Goal: Information Seeking & Learning: Learn about a topic

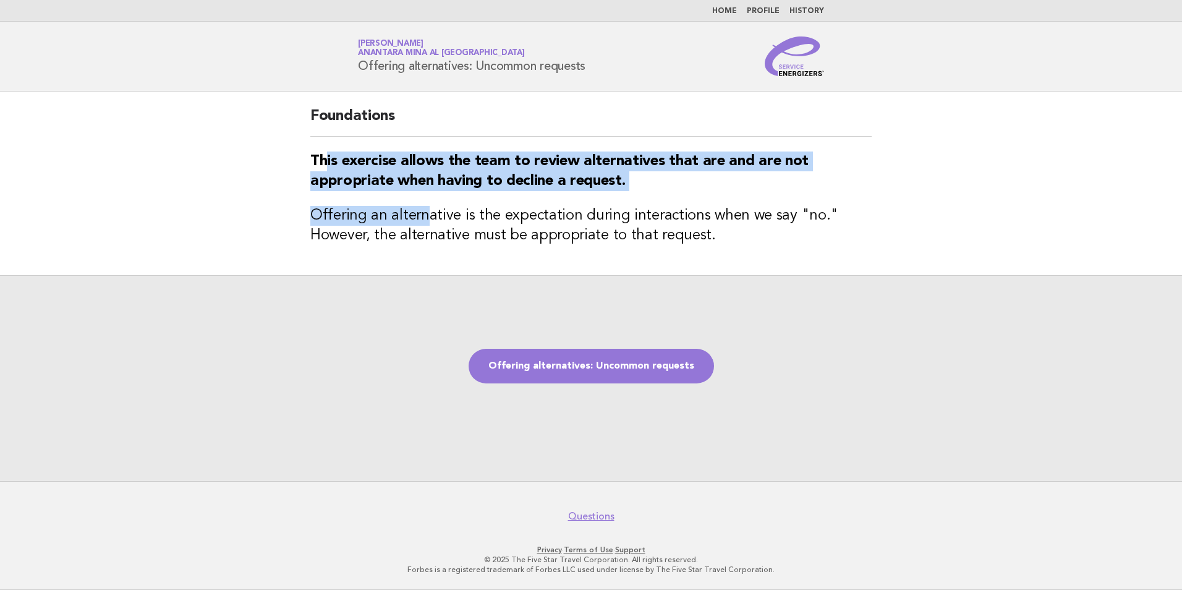
drag, startPoint x: 328, startPoint y: 148, endPoint x: 442, endPoint y: 198, distance: 124.8
click at [442, 198] on div "Foundations This exercise allows the team to review alternatives that are and a…" at bounding box center [590, 183] width 591 height 184
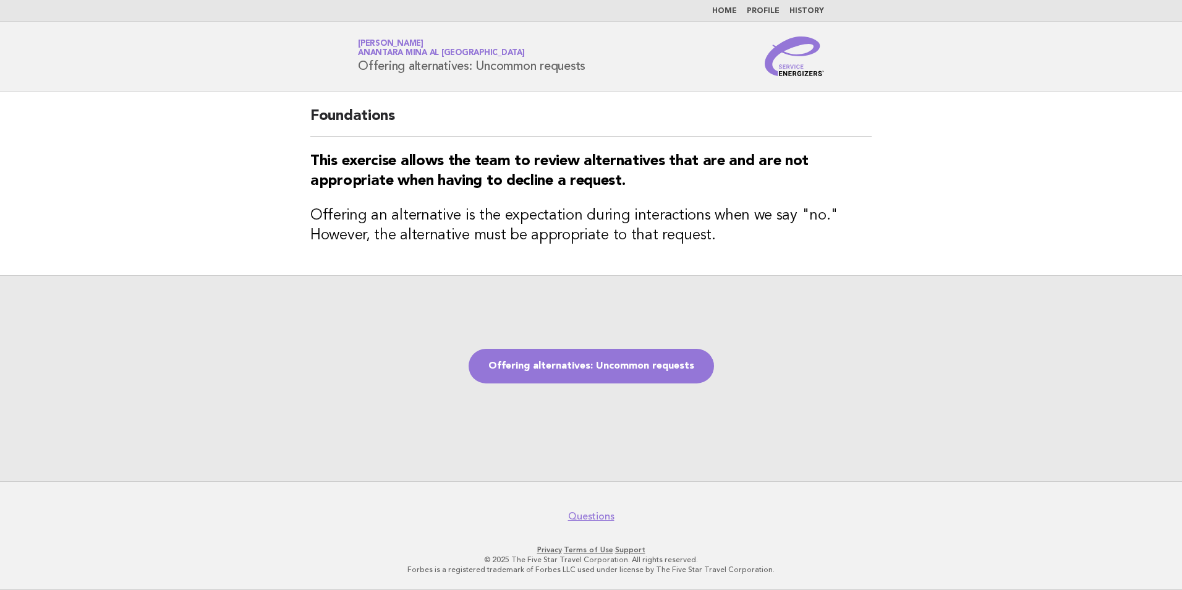
drag, startPoint x: 442, startPoint y: 198, endPoint x: 653, endPoint y: 304, distance: 235.8
click at [664, 283] on div "Offering alternatives: Uncommon requests" at bounding box center [591, 378] width 1182 height 206
click at [600, 351] on link "Offering alternatives: Uncommon requests" at bounding box center [591, 366] width 245 height 35
click at [547, 375] on link "Offering alternatives: Uncommon requests" at bounding box center [591, 366] width 245 height 35
click at [615, 366] on link "Offering alternatives: Uncommon requests" at bounding box center [591, 366] width 245 height 35
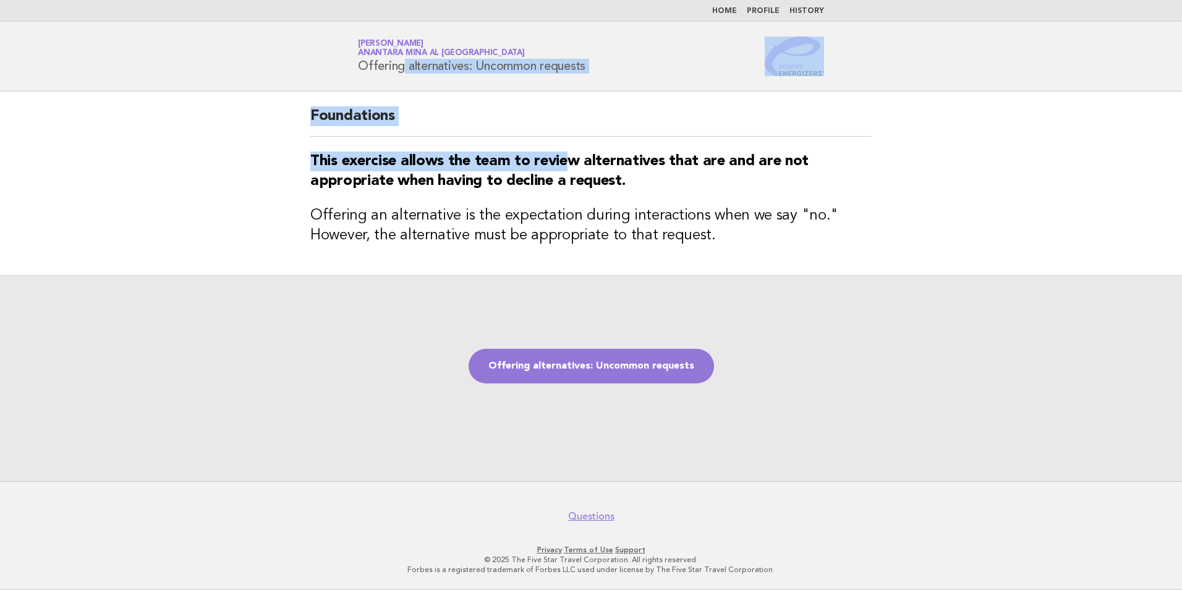
drag, startPoint x: 349, startPoint y: 77, endPoint x: 616, endPoint y: 163, distance: 280.3
click at [616, 163] on body "Home Profile History Service Energizers Divya Pandey Anantara Mina al Arab Ras …" at bounding box center [591, 295] width 1182 height 590
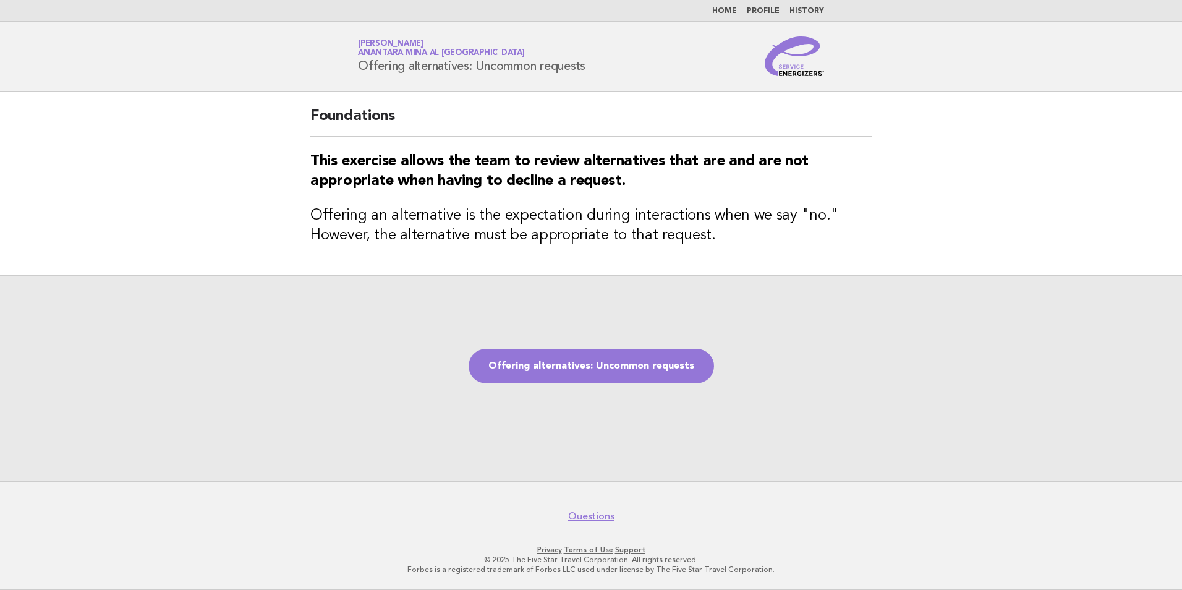
drag, startPoint x: 616, startPoint y: 163, endPoint x: 797, endPoint y: 246, distance: 200.0
click at [797, 245] on h3 "Offering an alternative is the expectation during interactions when we say "no.…" at bounding box center [590, 226] width 561 height 40
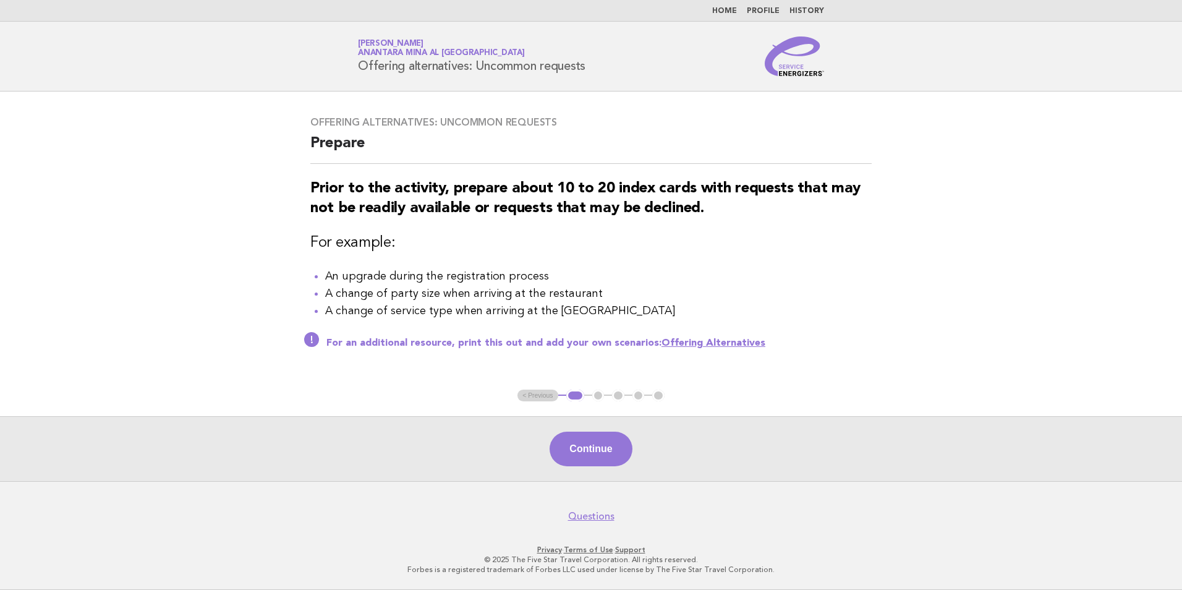
drag, startPoint x: 315, startPoint y: 260, endPoint x: 507, endPoint y: 239, distance: 193.4
click at [507, 239] on div "Offering alternatives: Uncommon requests Prepare Prior to the activity, prepare…" at bounding box center [590, 240] width 591 height 278
drag, startPoint x: 587, startPoint y: 277, endPoint x: 447, endPoint y: 312, distance: 144.1
click at [447, 312] on ul "An upgrade during the registration process A change of party size when arriving…" at bounding box center [590, 294] width 561 height 52
drag, startPoint x: 447, startPoint y: 312, endPoint x: 371, endPoint y: 292, distance: 78.1
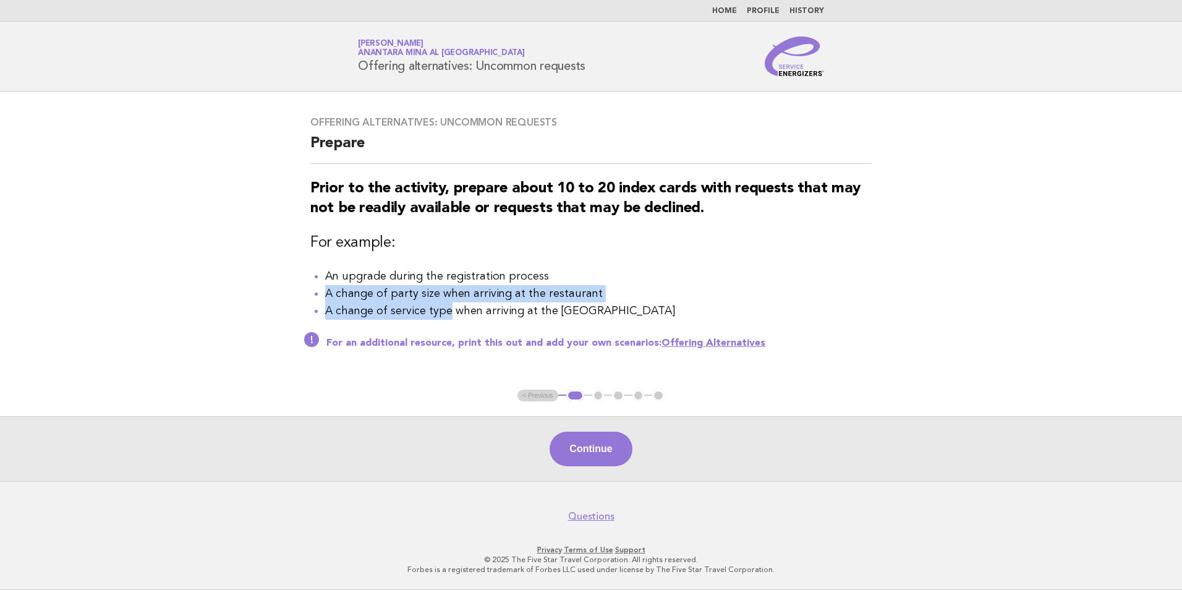
click at [373, 293] on li "A change of party size when arriving at the restaurant" at bounding box center [598, 293] width 546 height 17
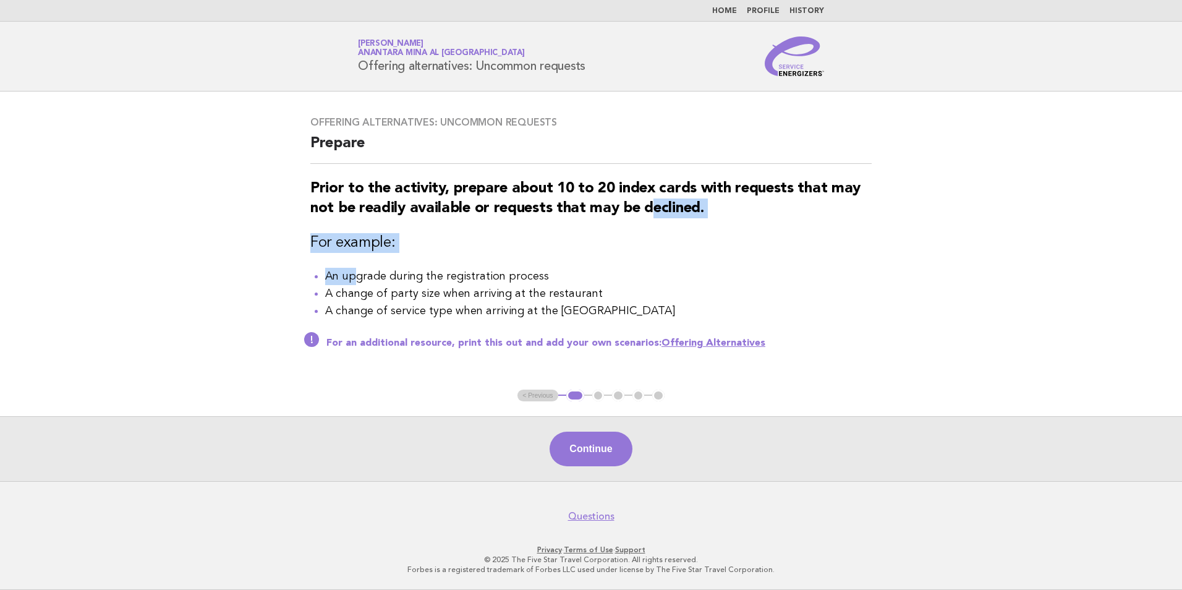
drag, startPoint x: 638, startPoint y: 211, endPoint x: 647, endPoint y: 208, distance: 9.2
click at [647, 208] on div "Offering alternatives: Uncommon requests Prepare Prior to the activity, prepare…" at bounding box center [590, 240] width 591 height 278
drag, startPoint x: 647, startPoint y: 208, endPoint x: 724, endPoint y: 268, distance: 97.3
click at [724, 268] on li "An upgrade during the registration process" at bounding box center [598, 276] width 546 height 17
click at [624, 447] on button "Continue" at bounding box center [590, 448] width 82 height 35
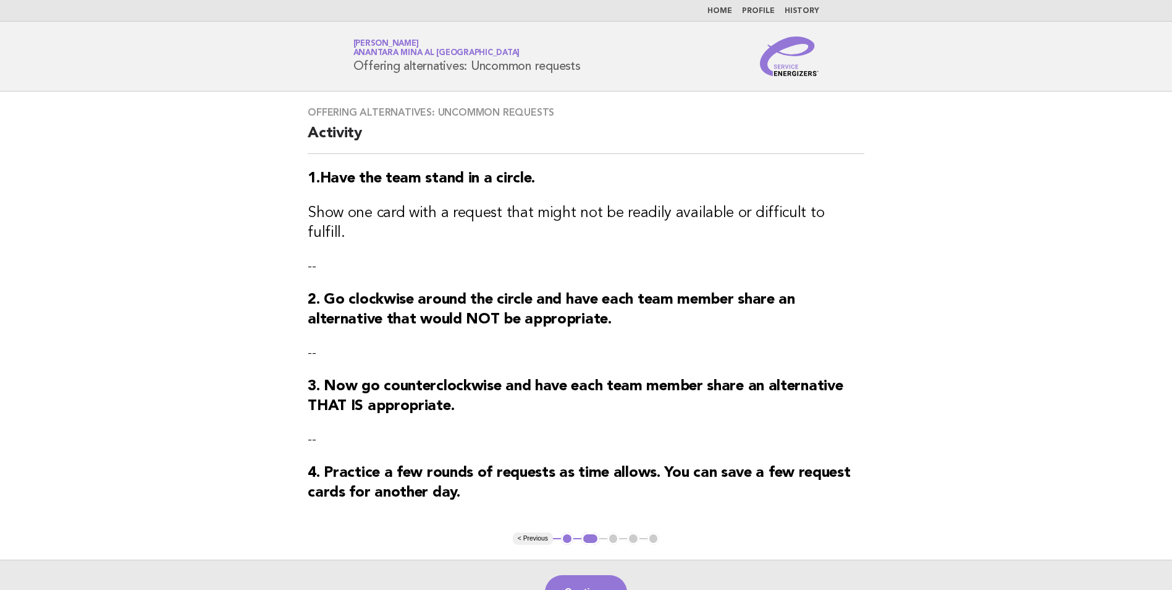
scroll to position [62, 0]
